Goal: Transaction & Acquisition: Download file/media

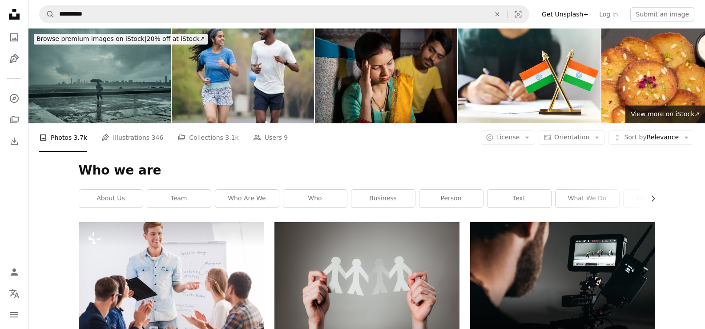
scroll to position [6677, 0]
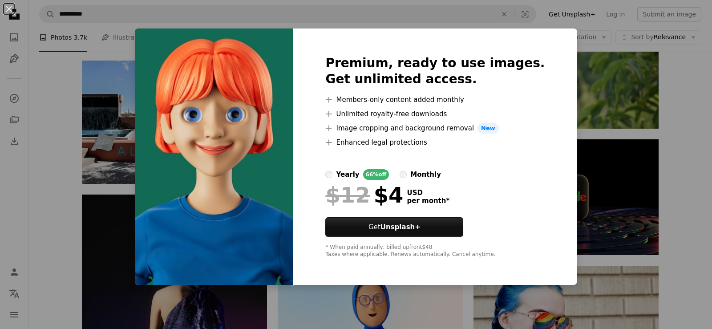
click at [293, 157] on img at bounding box center [214, 156] width 158 height 256
click at [285, 117] on img at bounding box center [214, 156] width 158 height 256
click at [286, 182] on img at bounding box center [214, 156] width 158 height 256
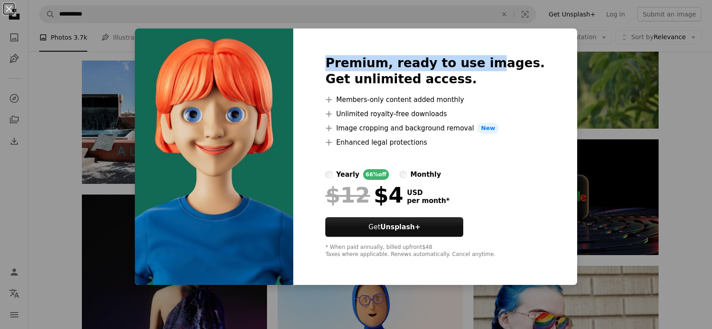
drag, startPoint x: 318, startPoint y: 48, endPoint x: 510, endPoint y: 45, distance: 192.2
click at [495, 47] on div "Premium, ready to use images. Get unlimited access. A plus sign Members-only co…" at bounding box center [434, 156] width 283 height 256
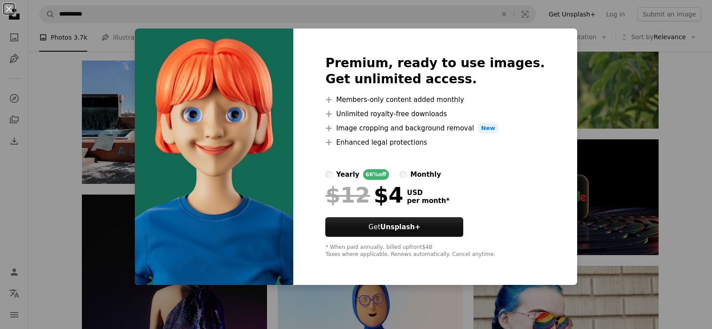
click at [510, 45] on div "Premium, ready to use images. Get unlimited access. A plus sign Members-only co…" at bounding box center [434, 156] width 283 height 256
click at [293, 178] on img at bounding box center [214, 156] width 158 height 256
click at [92, 70] on div "An X shape Premium, ready to use images. Get unlimited access. A plus sign Memb…" at bounding box center [356, 164] width 712 height 329
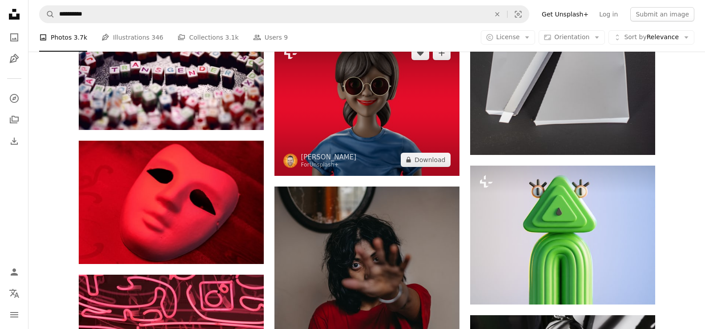
scroll to position [7196, 0]
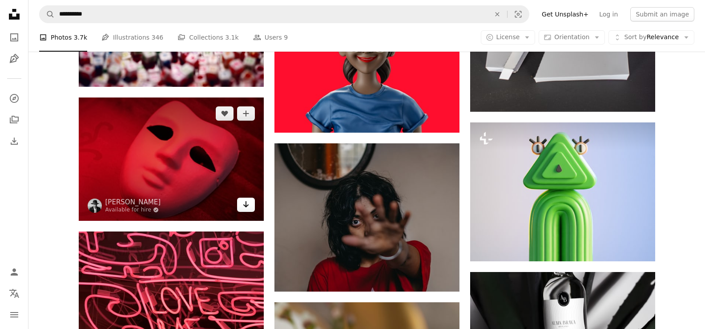
click at [247, 202] on icon "Arrow pointing down" at bounding box center [245, 204] width 7 height 11
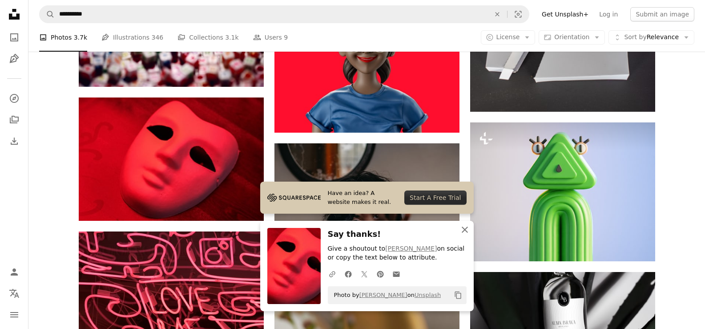
click at [464, 228] on icon "An X shape" at bounding box center [465, 229] width 11 height 11
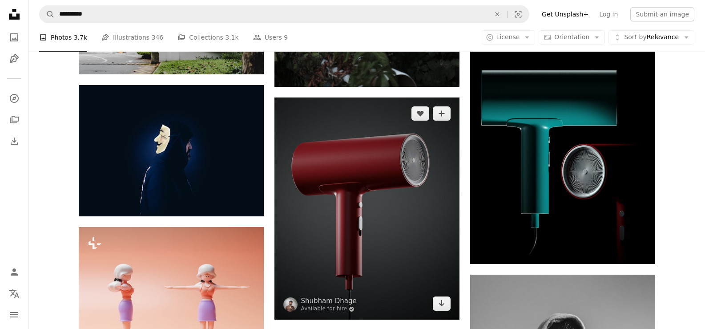
scroll to position [13473, 0]
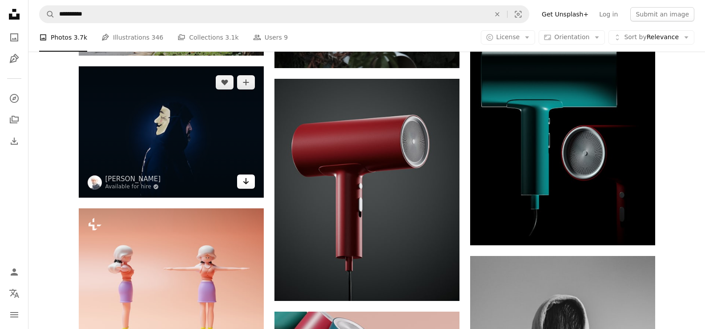
click at [244, 179] on icon "Arrow pointing down" at bounding box center [245, 181] width 7 height 11
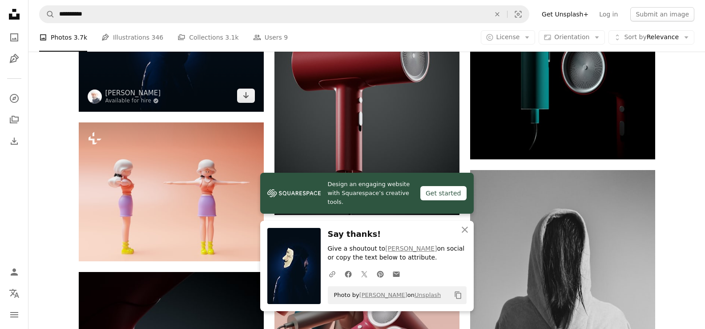
scroll to position [13562, 0]
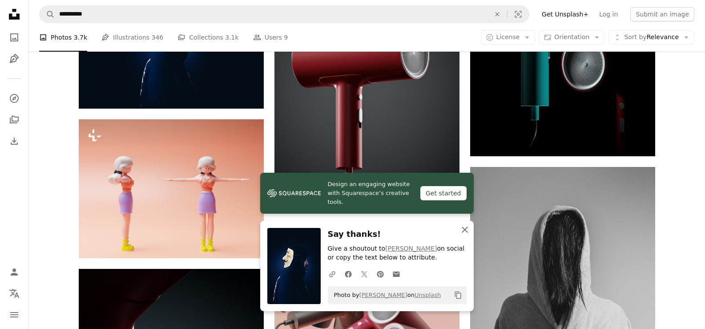
click at [467, 226] on icon "An X shape" at bounding box center [465, 229] width 11 height 11
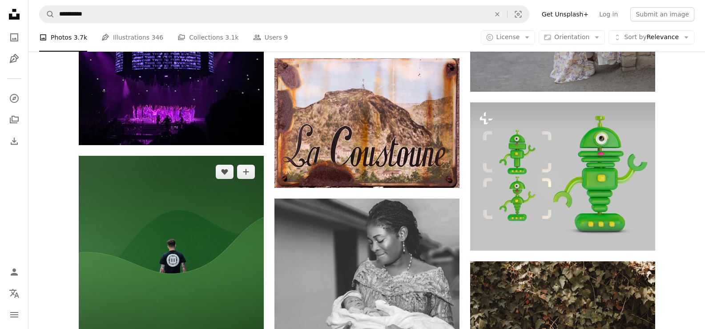
scroll to position [14422, 0]
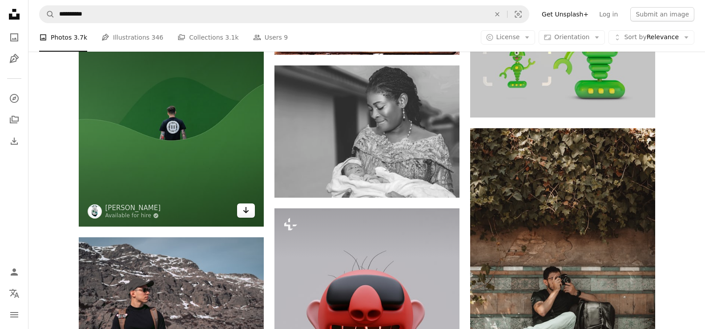
click at [248, 208] on icon "Arrow pointing down" at bounding box center [245, 210] width 7 height 11
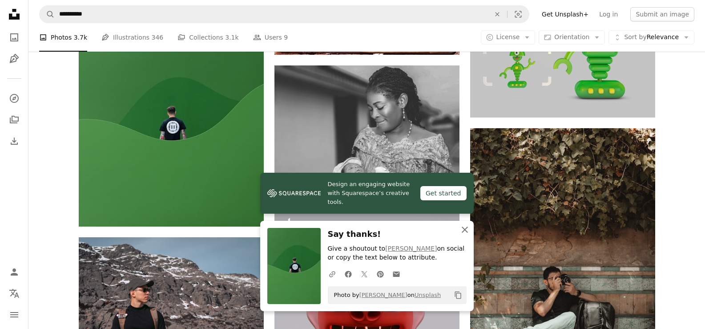
click at [466, 226] on icon "An X shape" at bounding box center [465, 229] width 11 height 11
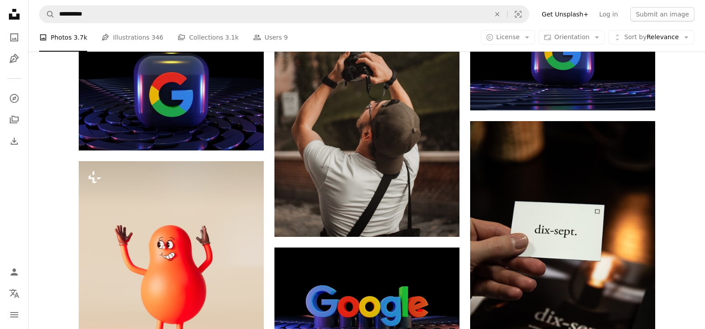
scroll to position [0, 0]
